Goal: Navigation & Orientation: Find specific page/section

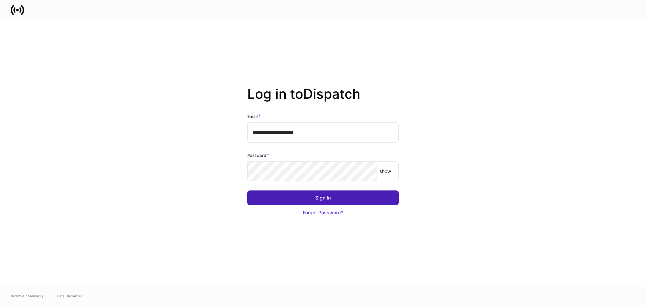
click at [385, 196] on button "Sign In" at bounding box center [322, 198] width 151 height 15
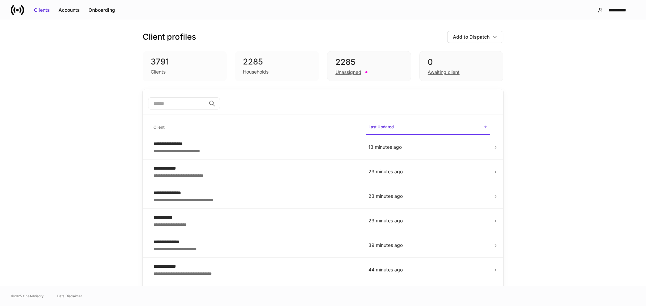
click at [73, 96] on div "**********" at bounding box center [323, 153] width 646 height 266
